Goal: Task Accomplishment & Management: Use online tool/utility

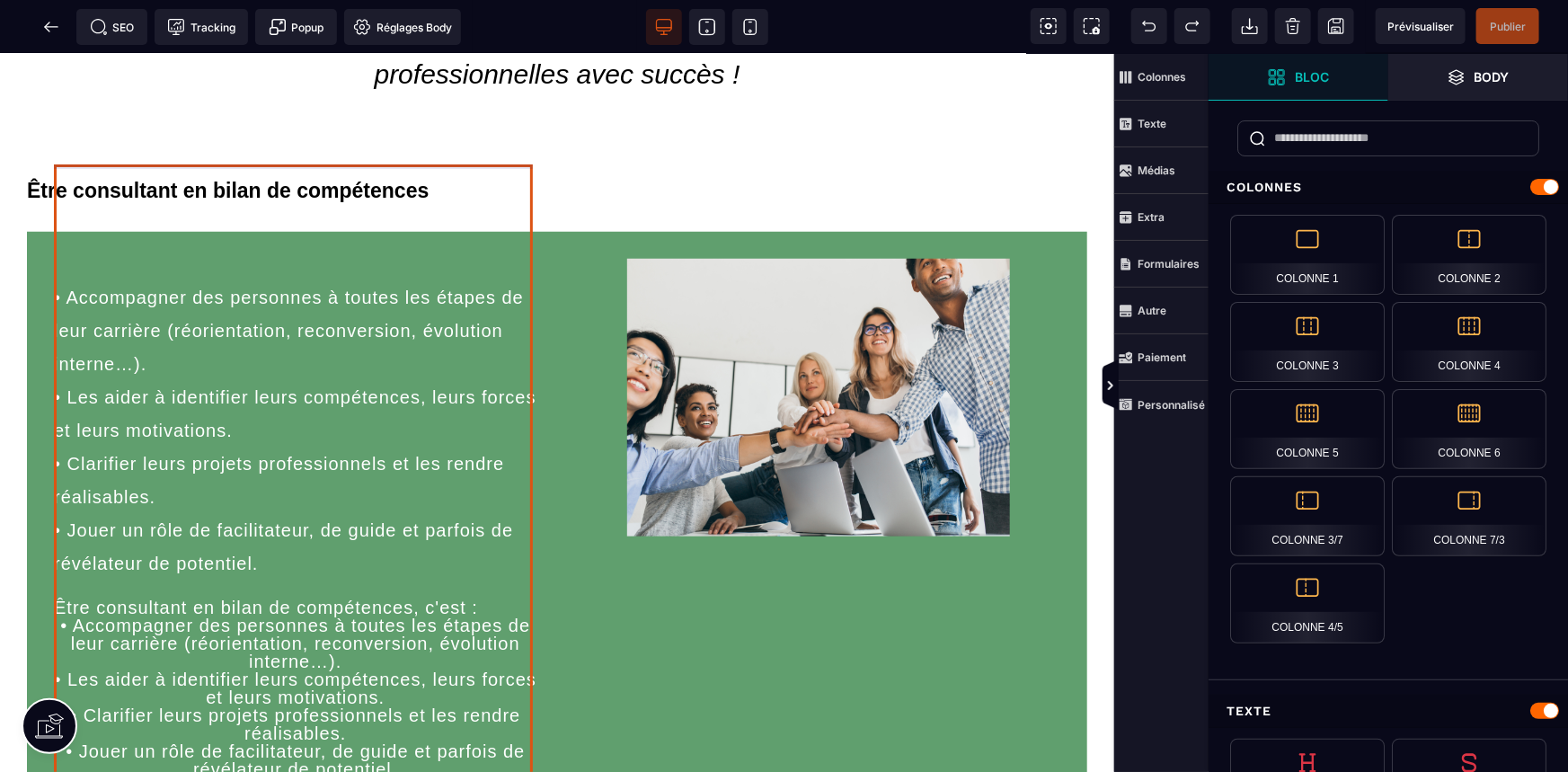
scroll to position [899, 0]
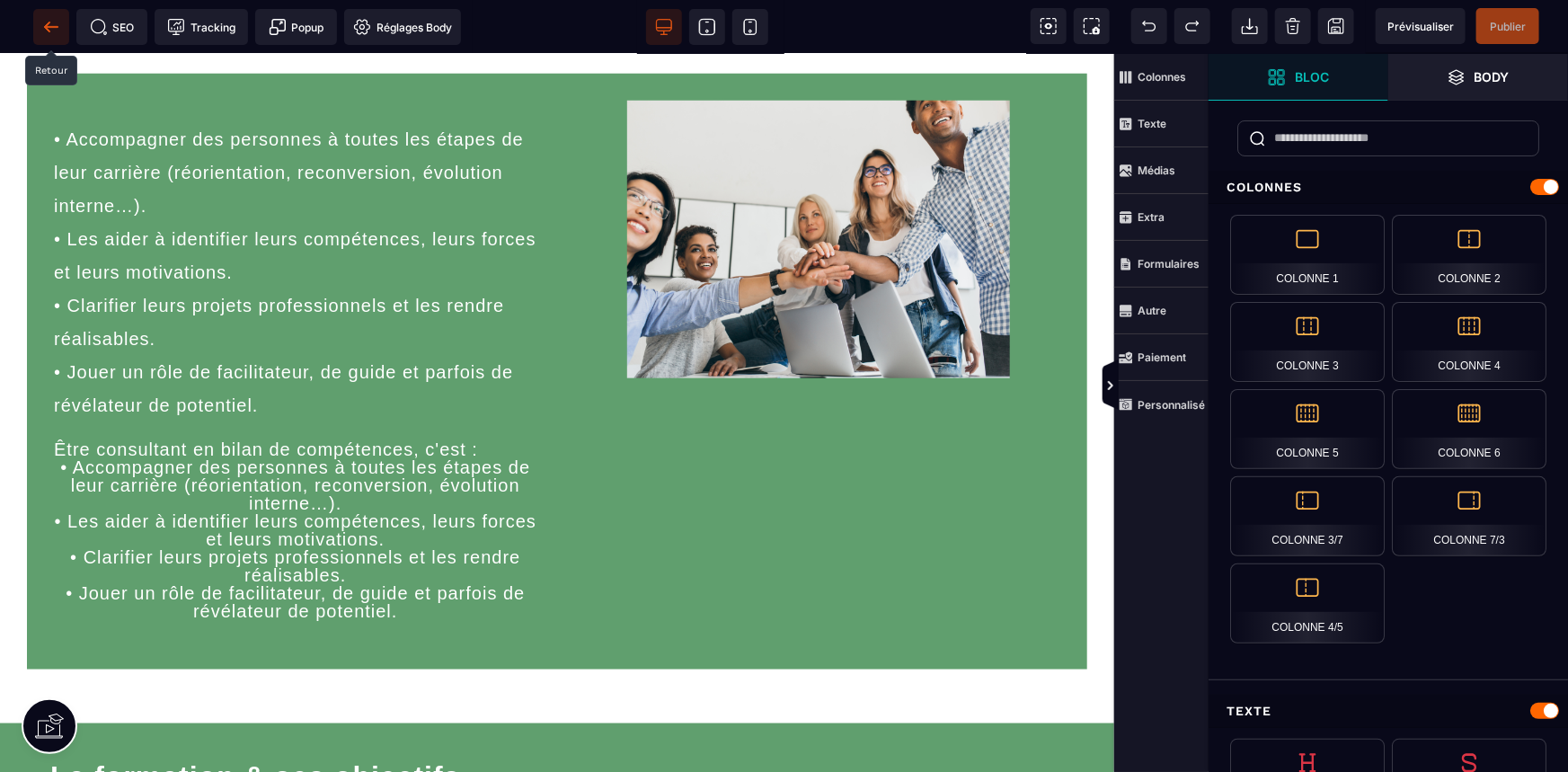
click at [53, 26] on icon at bounding box center [51, 27] width 18 height 18
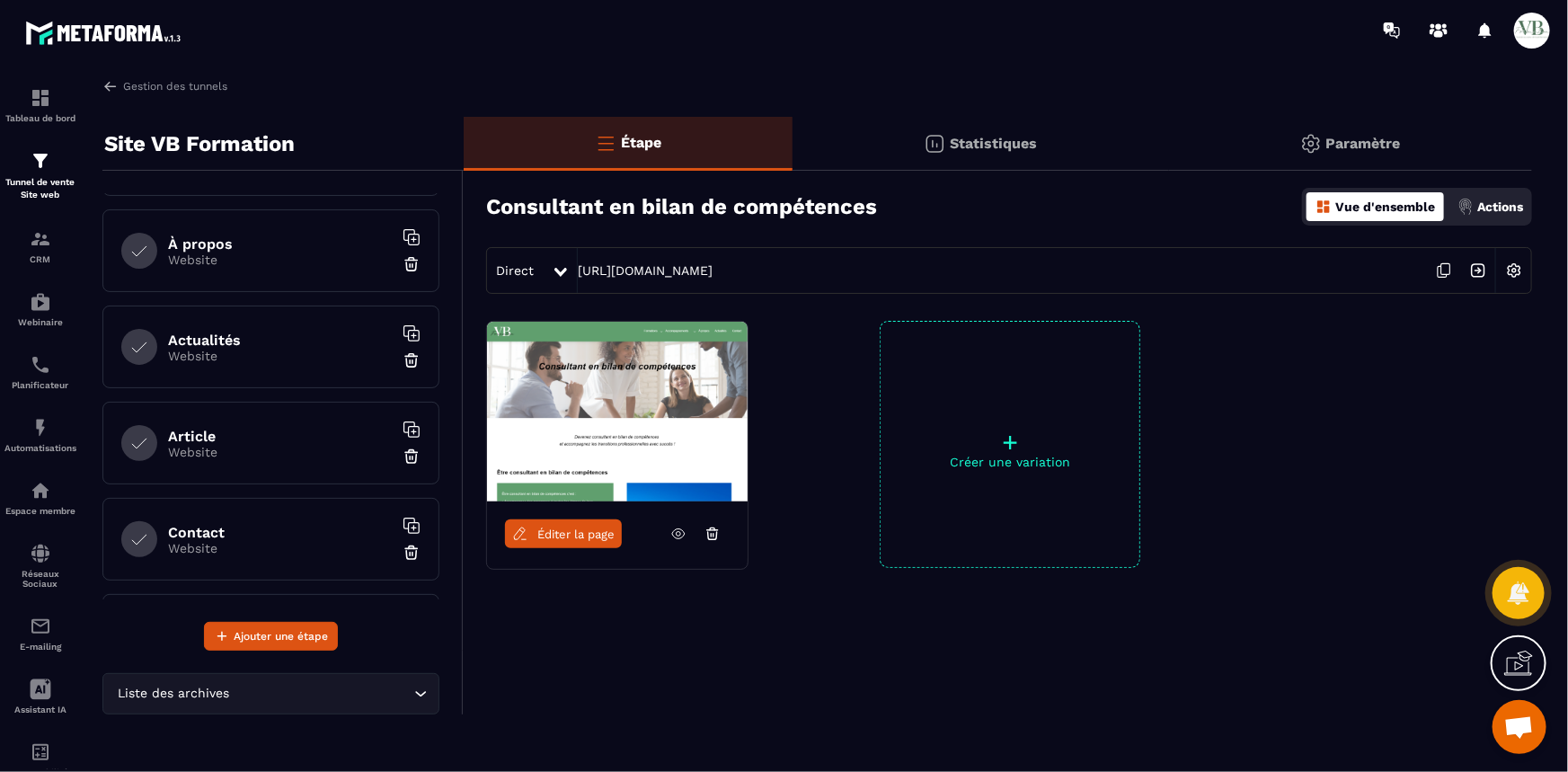
scroll to position [842, 0]
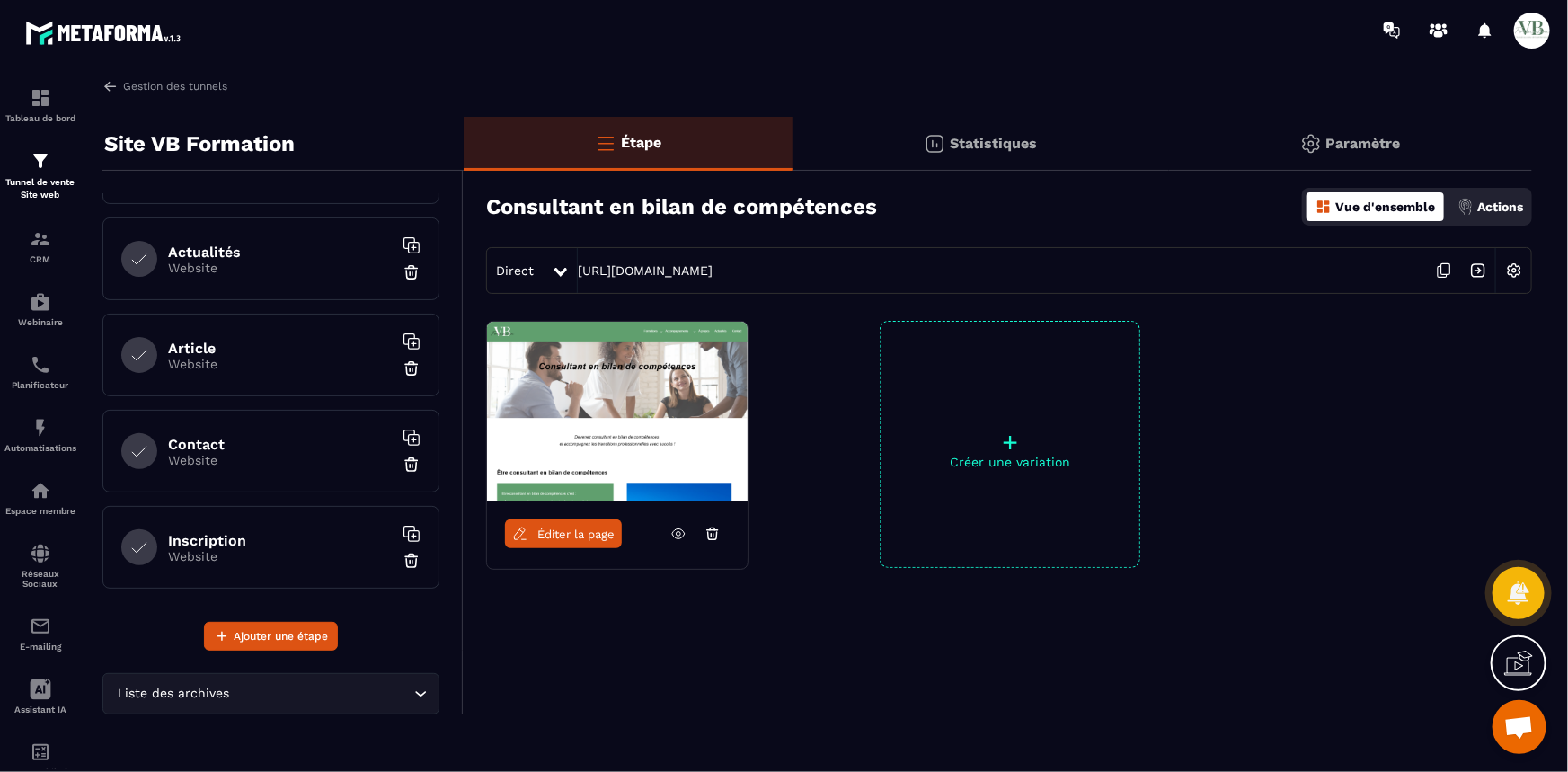
click at [286, 550] on p "Website" at bounding box center [281, 557] width 225 height 15
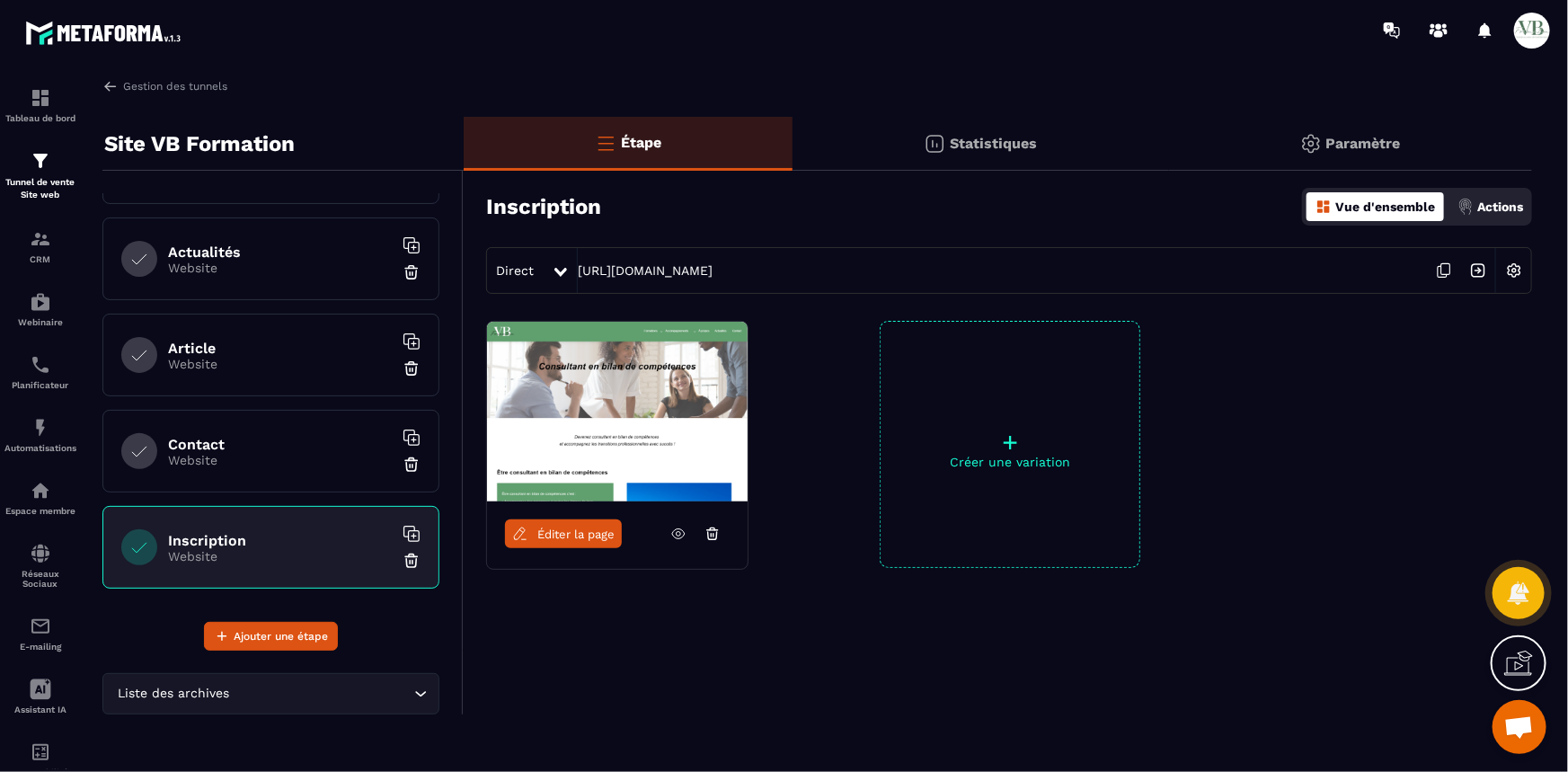
drag, startPoint x: 905, startPoint y: 264, endPoint x: 577, endPoint y: 261, distance: 328.0
click at [577, 261] on div "Direct [URL][DOMAIN_NAME]" at bounding box center [1009, 270] width 1046 height 47
copy div "[URL][DOMAIN_NAME]"
click at [324, 442] on h6 "Contact" at bounding box center [281, 445] width 225 height 17
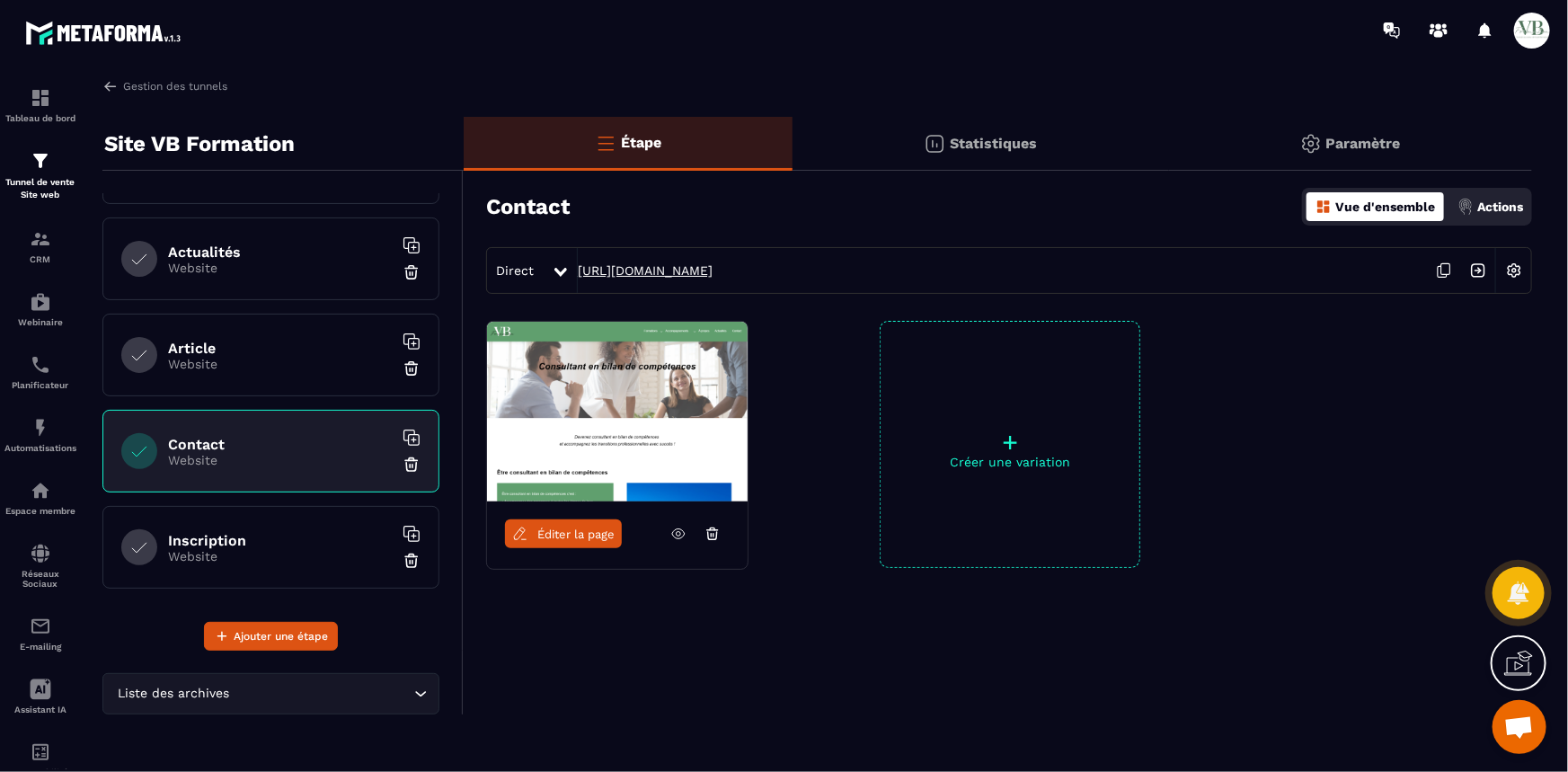
drag, startPoint x: 862, startPoint y: 272, endPoint x: 579, endPoint y: 275, distance: 283.0
click at [579, 275] on div "Direct [URL][DOMAIN_NAME]" at bounding box center [1009, 270] width 1046 height 47
copy link "[URL][DOMAIN_NAME]"
click at [290, 517] on div "Inscription Website" at bounding box center [271, 547] width 337 height 82
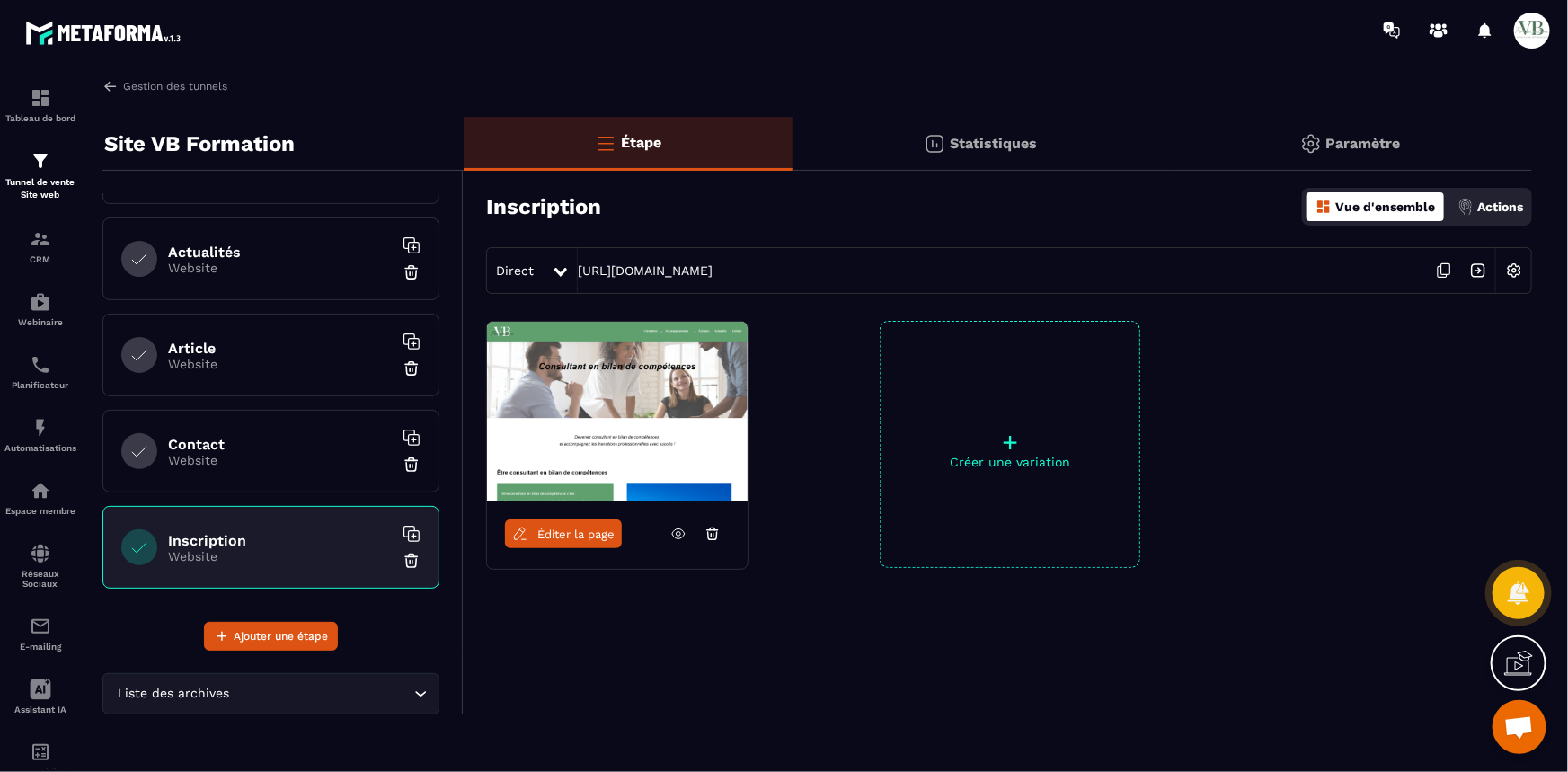
drag, startPoint x: 911, startPoint y: 261, endPoint x: 575, endPoint y: 270, distance: 336.1
click at [575, 270] on div "Direct [URL][DOMAIN_NAME]" at bounding box center [1009, 270] width 1046 height 47
copy div "[URL][DOMAIN_NAME]"
click at [292, 456] on p "Website" at bounding box center [281, 460] width 225 height 15
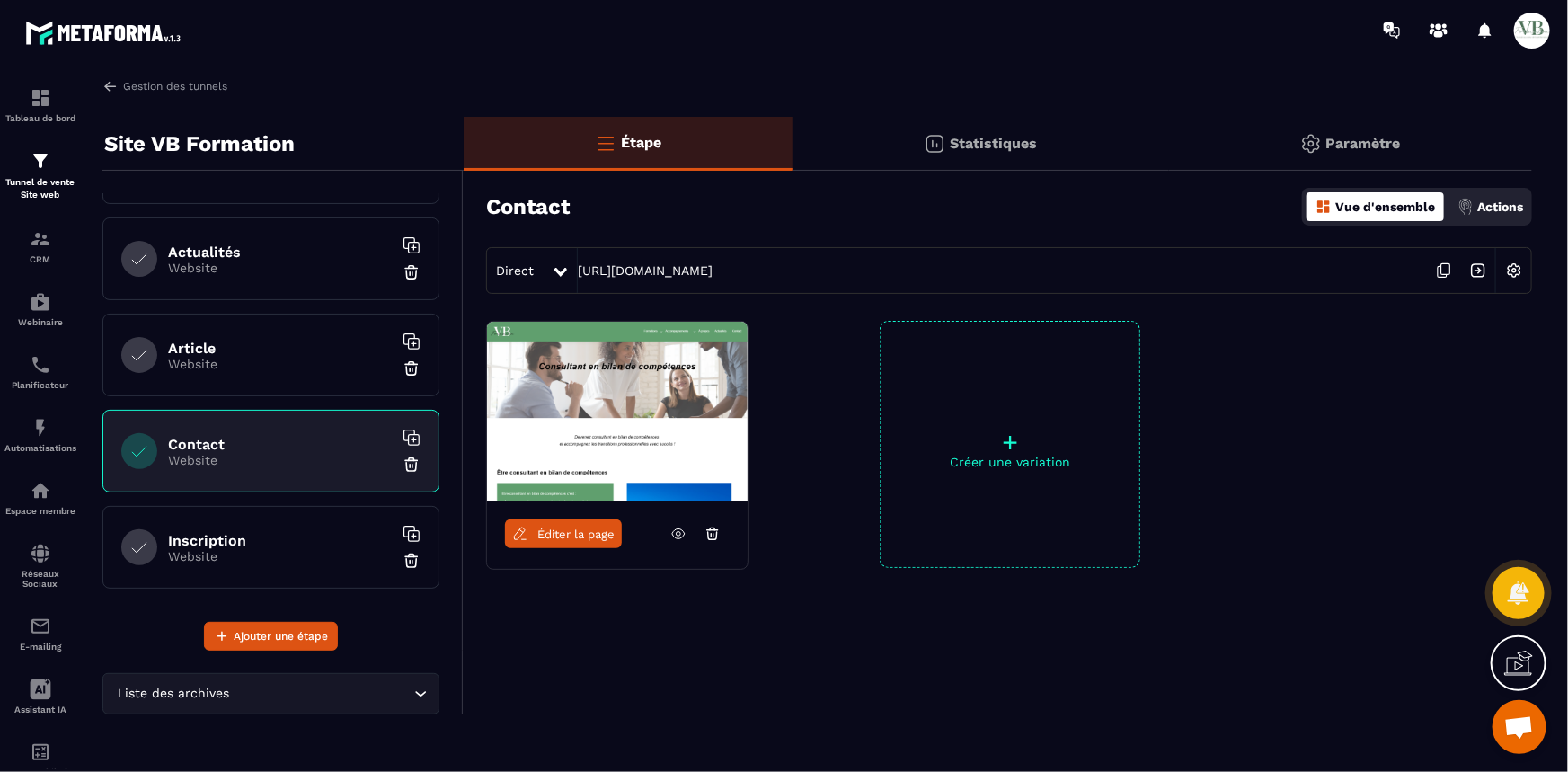
drag, startPoint x: 937, startPoint y: 256, endPoint x: 576, endPoint y: 279, distance: 361.7
click at [576, 279] on div "Direct [URL][DOMAIN_NAME]" at bounding box center [1009, 270] width 1046 height 47
copy div "[URL][DOMAIN_NAME]"
click at [201, 532] on h6 "Inscription" at bounding box center [281, 541] width 225 height 17
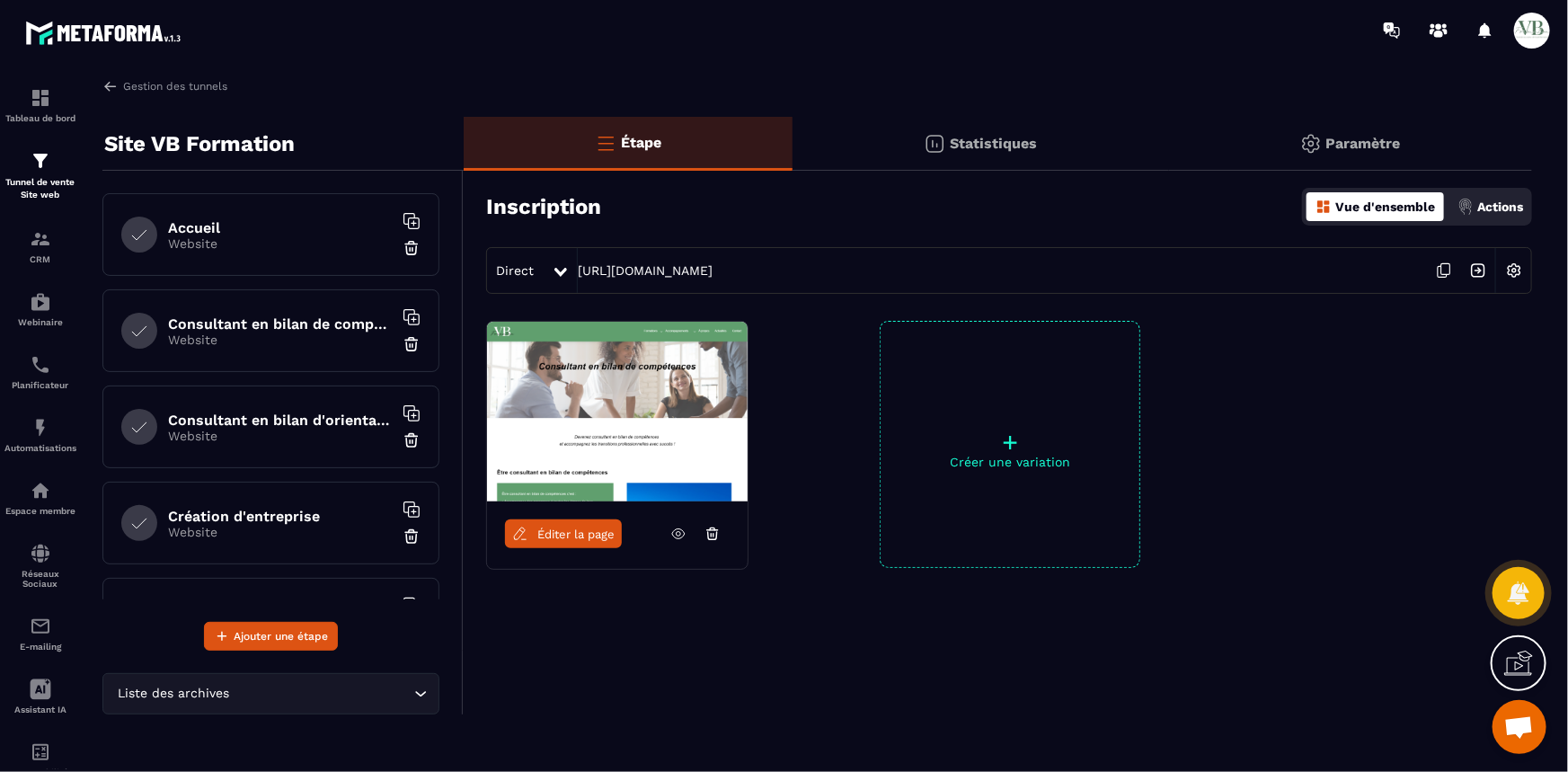
click at [277, 300] on div "Consultant en bilan de compétences Website" at bounding box center [271, 331] width 337 height 82
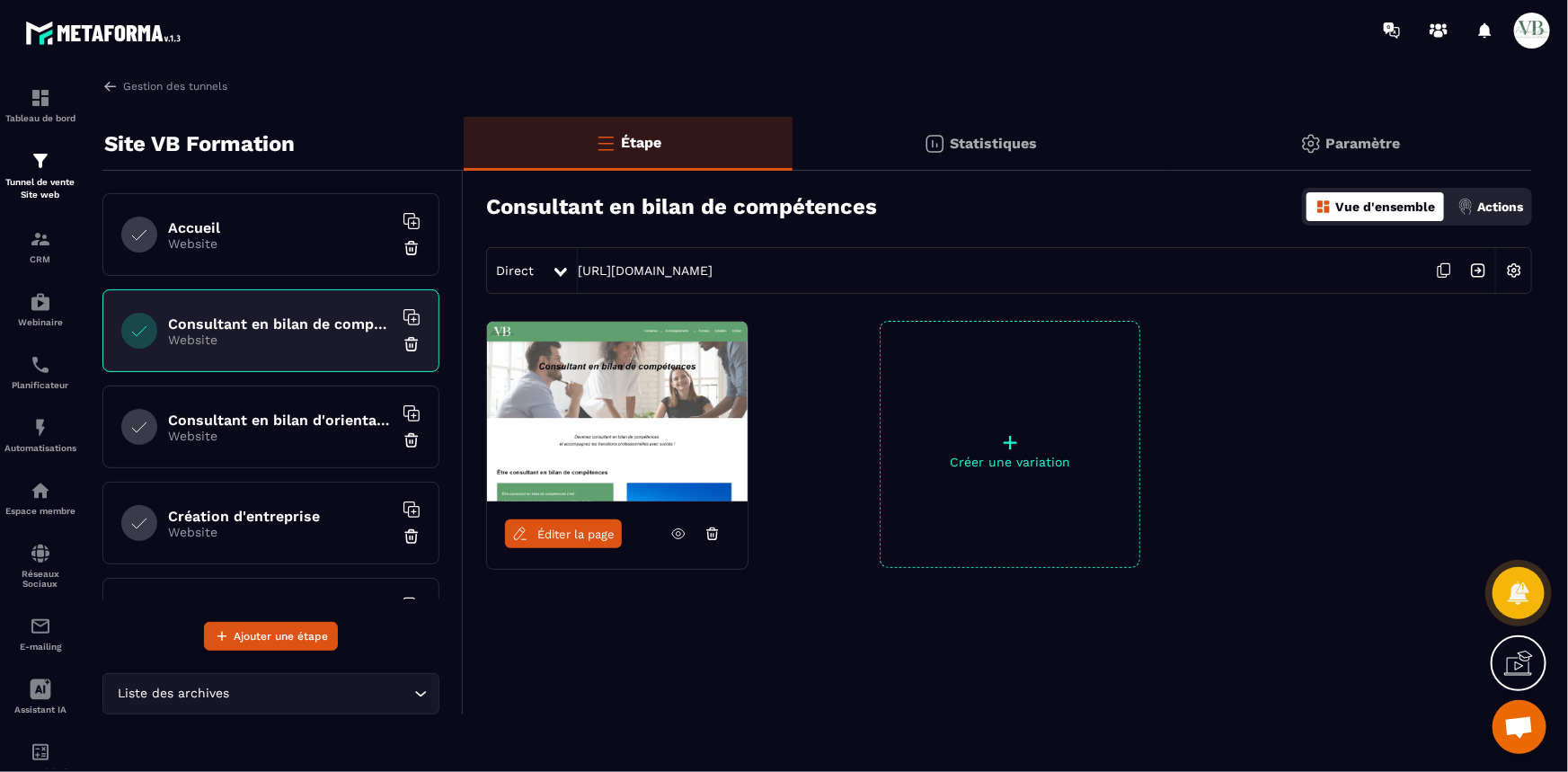
drag, startPoint x: 1074, startPoint y: 272, endPoint x: 575, endPoint y: 273, distance: 499.0
click at [575, 273] on div "Direct [URL][DOMAIN_NAME]" at bounding box center [1009, 270] width 1046 height 47
copy div "[URL][DOMAIN_NAME]"
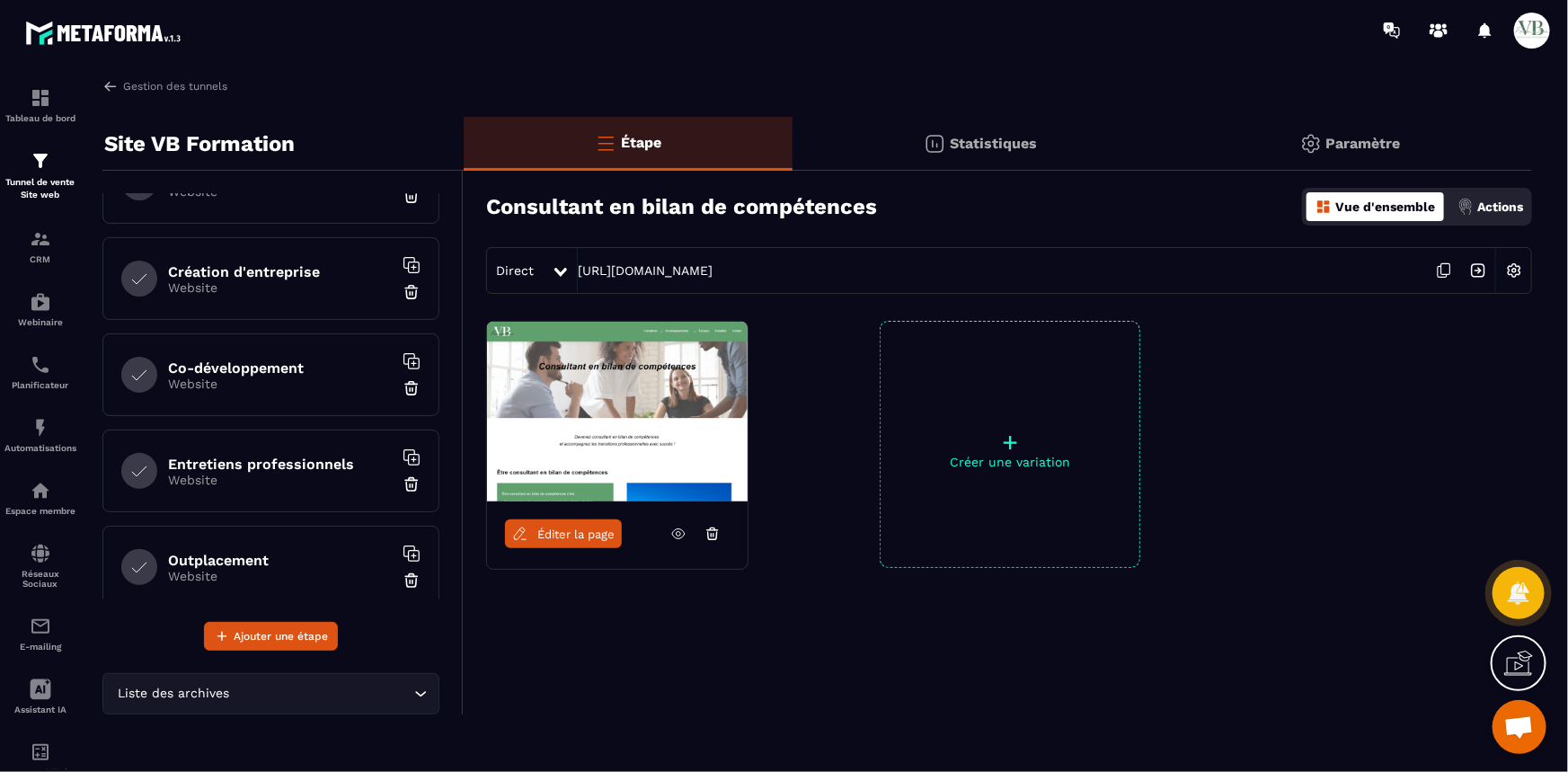
click at [242, 360] on h6 "Co-développement" at bounding box center [281, 368] width 225 height 17
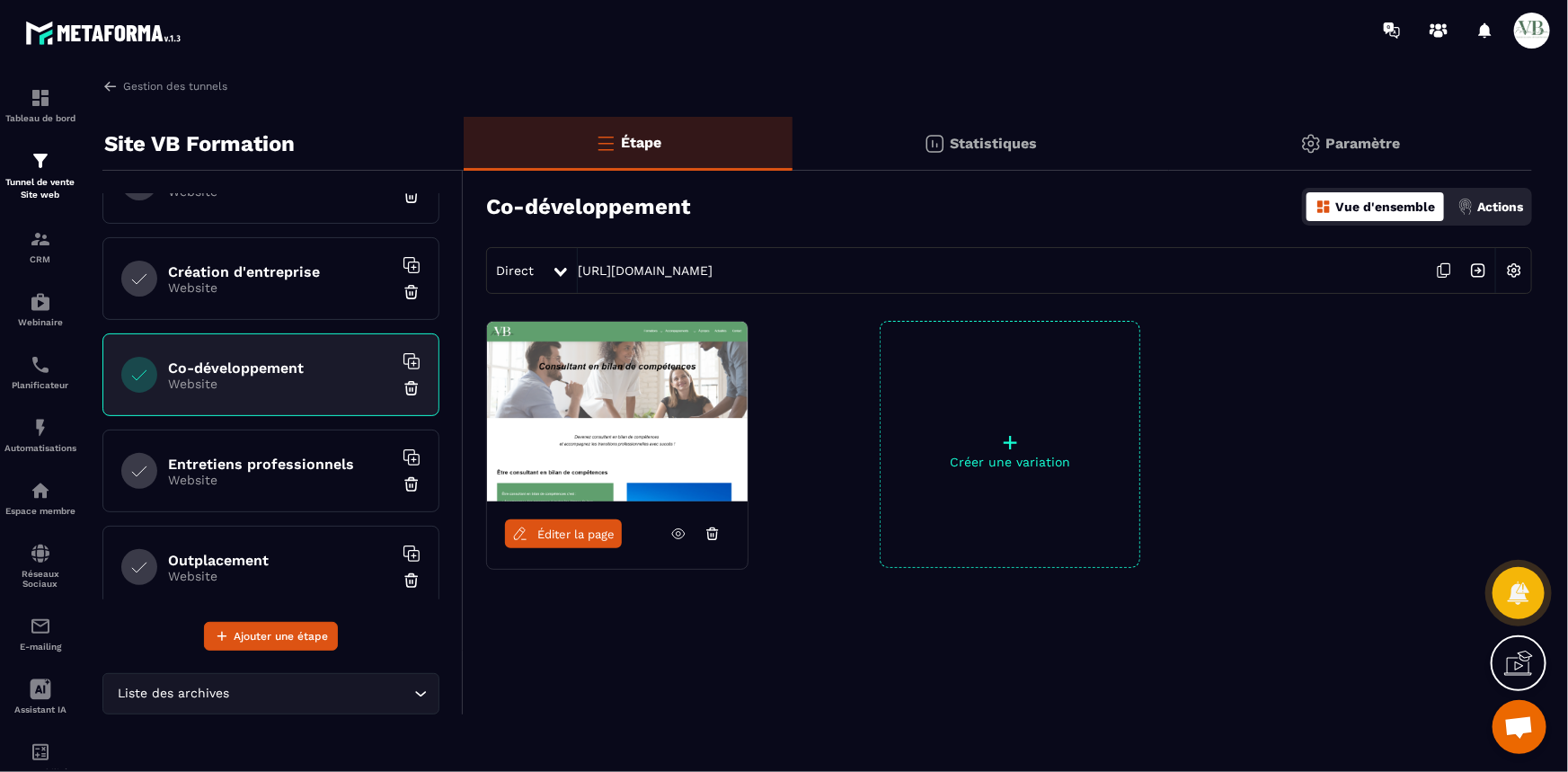
drag, startPoint x: 1087, startPoint y: 275, endPoint x: 584, endPoint y: 291, distance: 503.3
click at [584, 291] on div "Direct [URL][DOMAIN_NAME]" at bounding box center [1009, 270] width 1046 height 47
copy div "[URL][DOMAIN_NAME]"
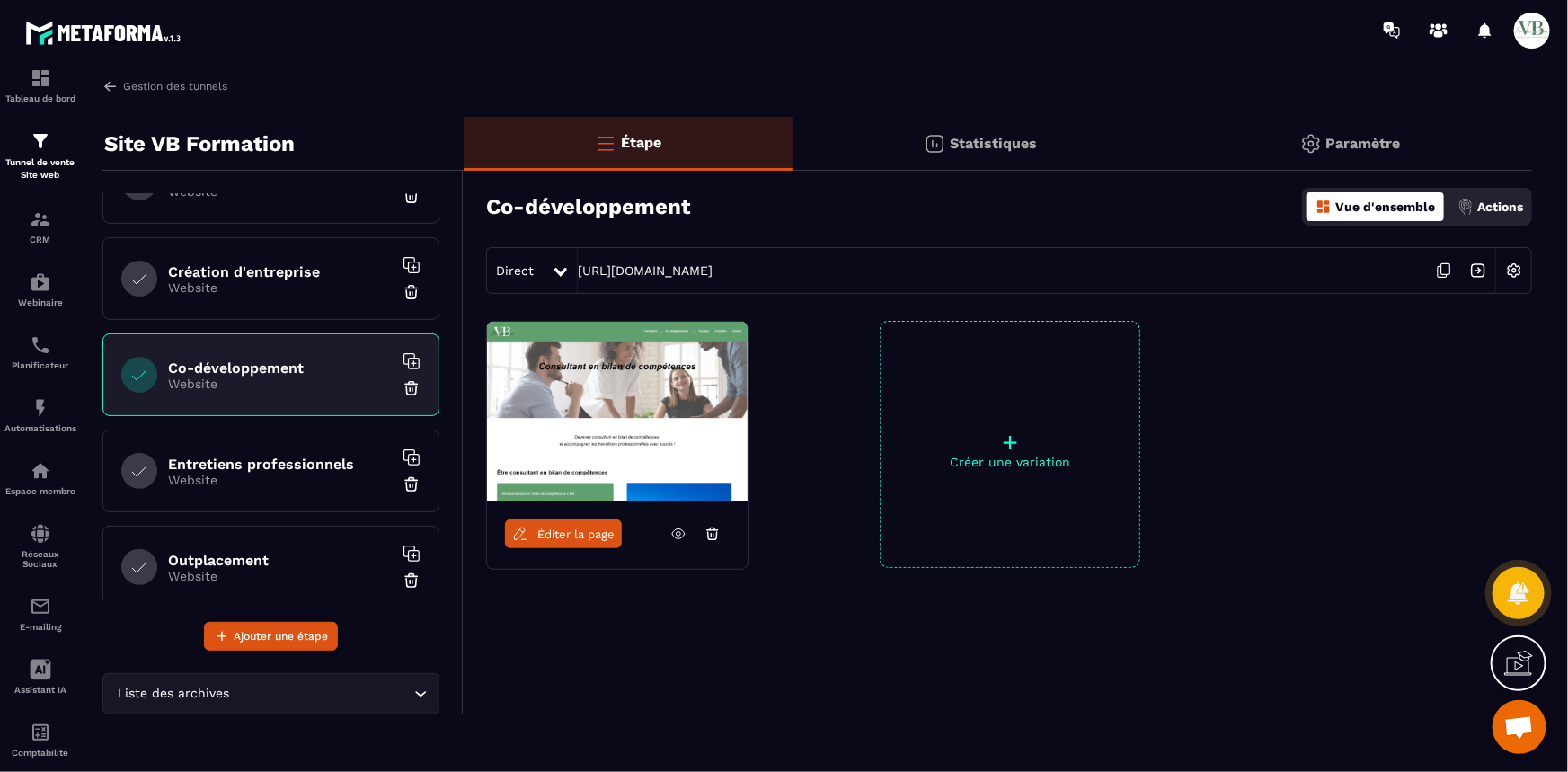
scroll to position [56, 0]
